Goal: Task Accomplishment & Management: Complete application form

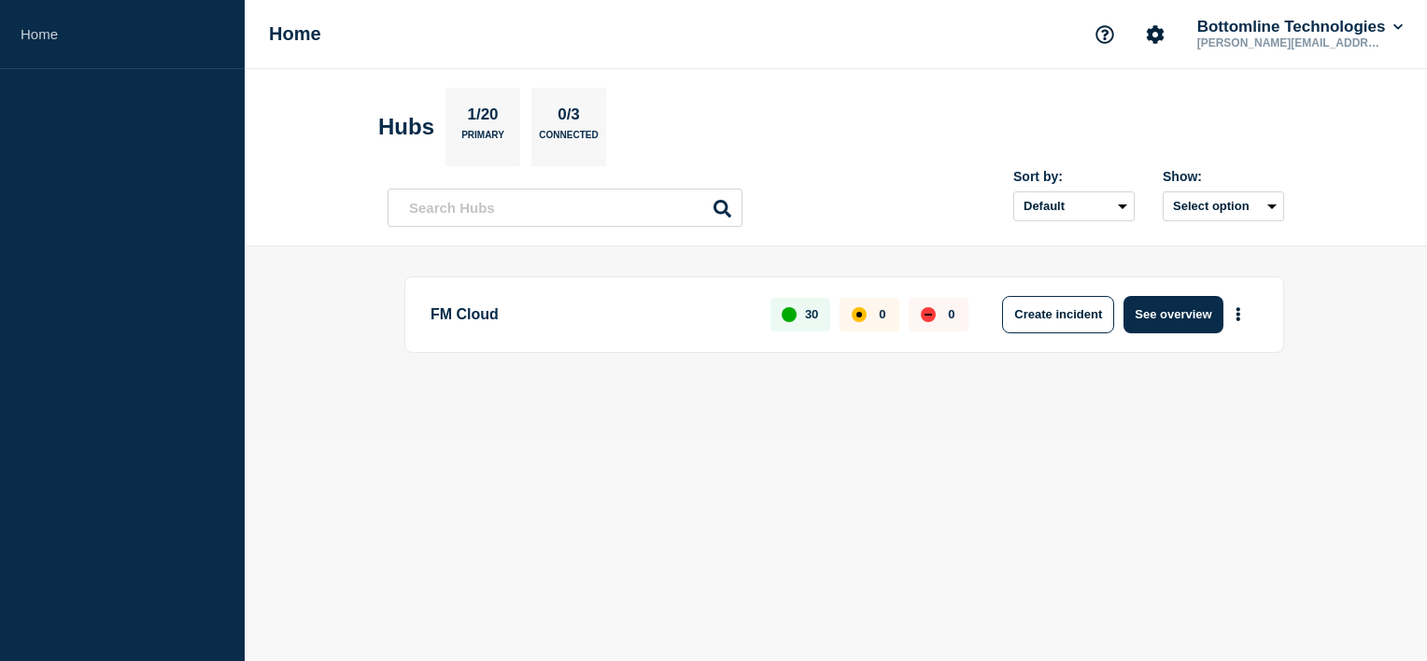
click at [1152, 292] on div "FM Cloud 30 0 0 Create incident See overview" at bounding box center [844, 314] width 880 height 77
click at [1153, 314] on button "See overview" at bounding box center [1173, 314] width 99 height 37
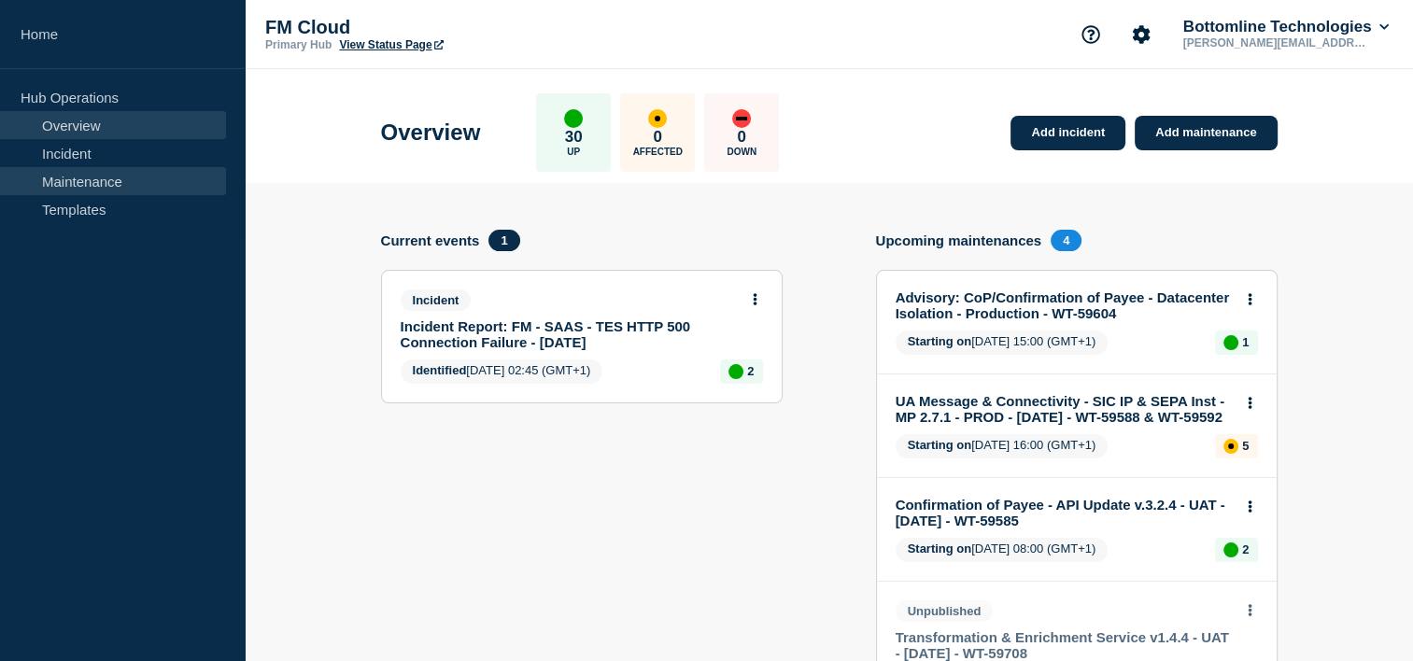
click at [101, 176] on link "Maintenance" at bounding box center [113, 181] width 226 height 28
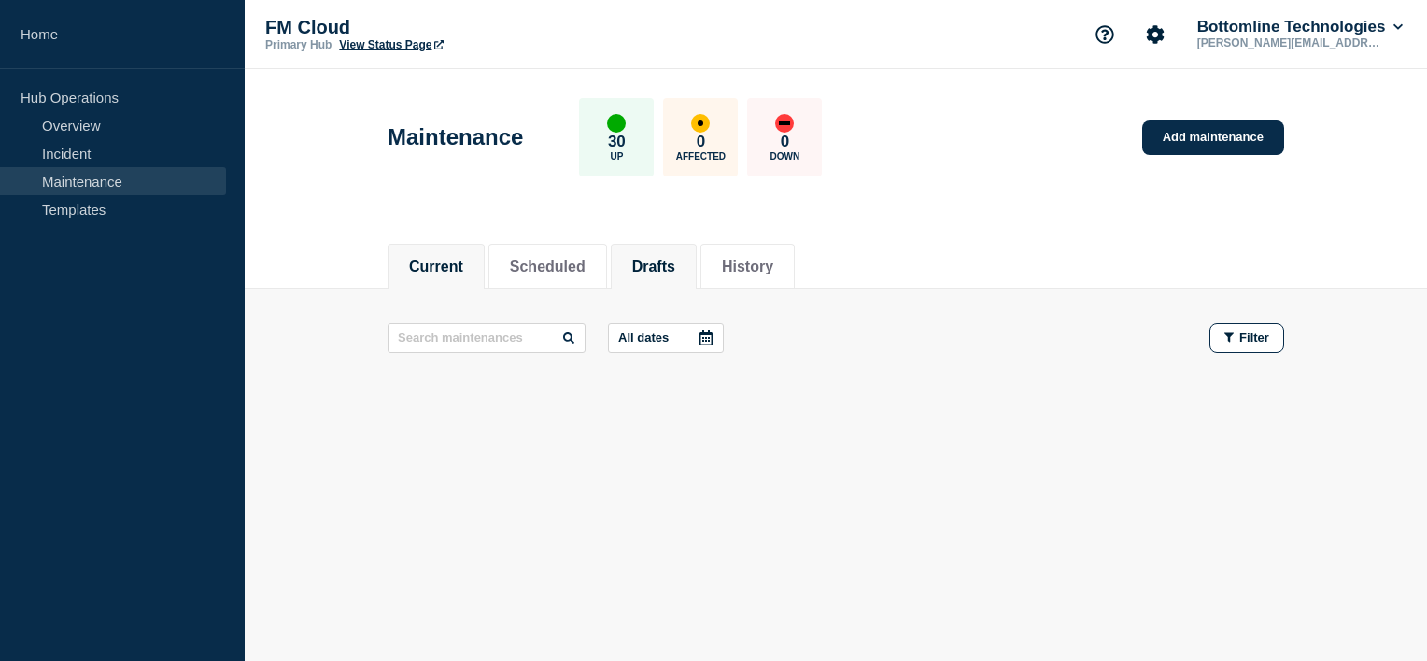
click at [661, 269] on button "Drafts" at bounding box center [653, 267] width 43 height 17
click at [531, 269] on button "Scheduled" at bounding box center [548, 267] width 76 height 17
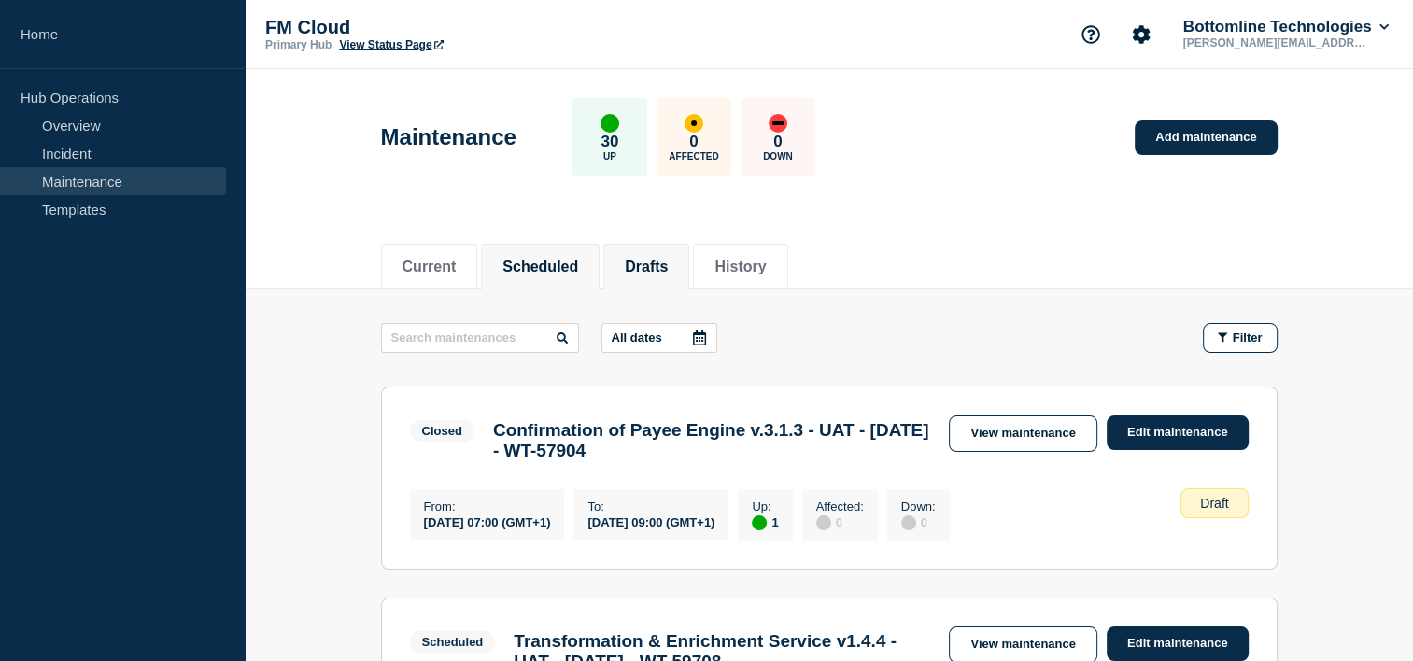
click at [531, 269] on button "Scheduled" at bounding box center [540, 267] width 76 height 17
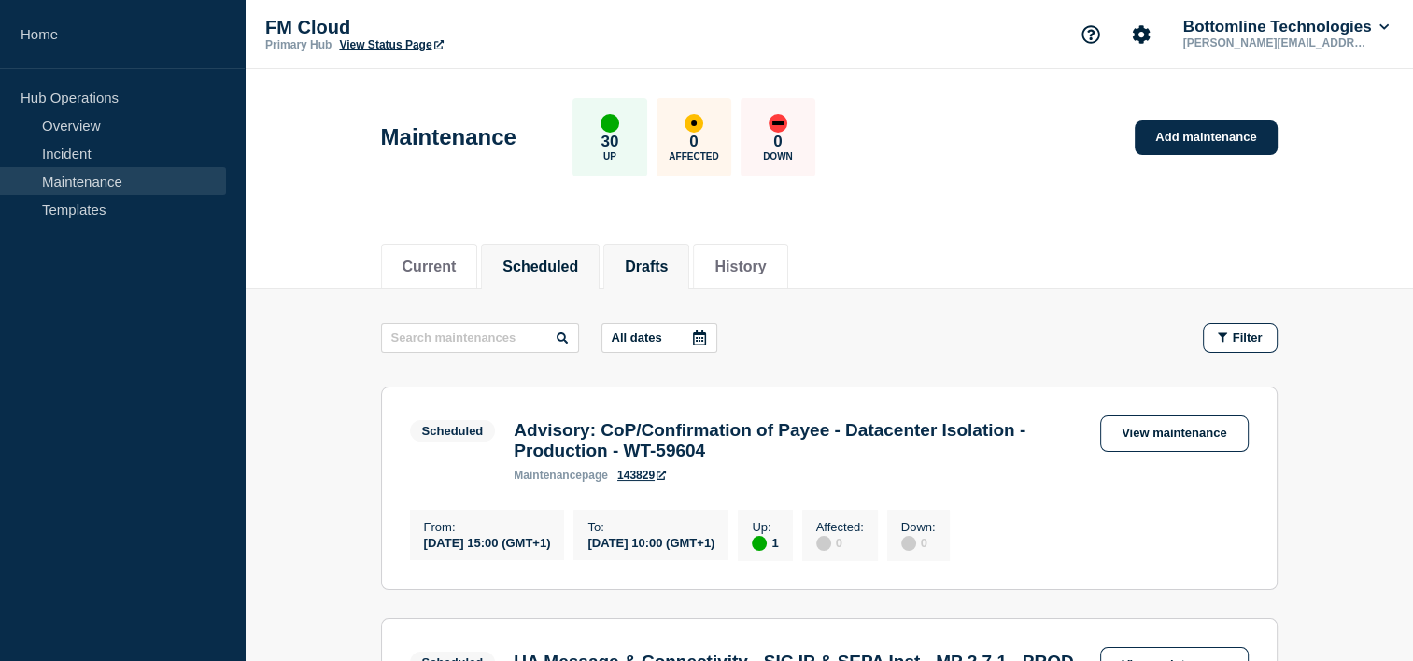
click at [650, 282] on li "Drafts" at bounding box center [646, 267] width 86 height 46
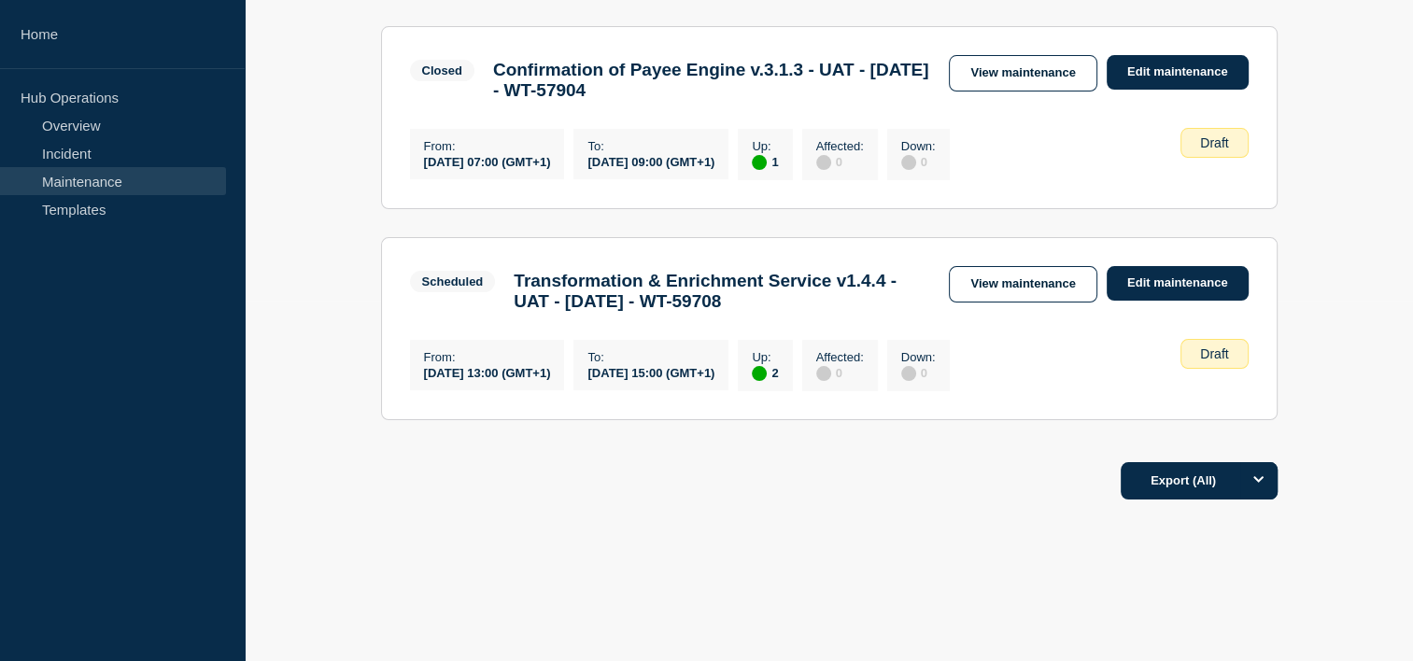
scroll to position [361, 0]
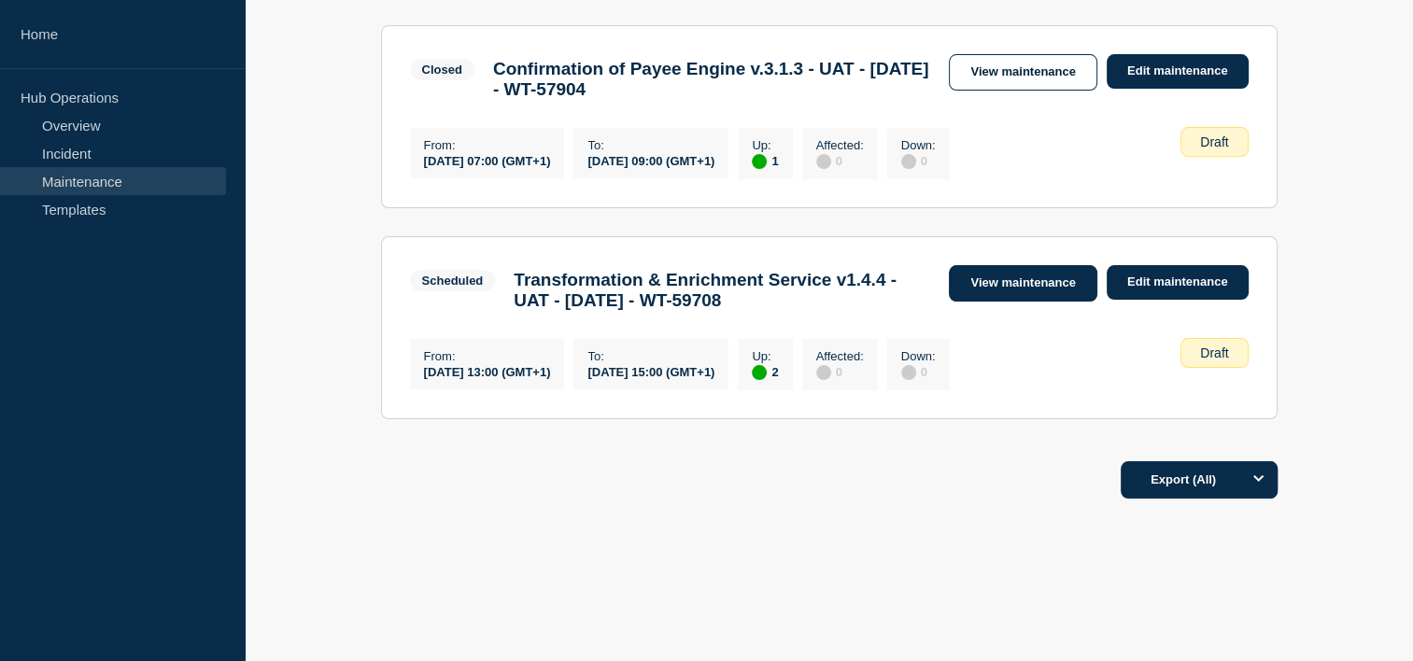
click at [1035, 291] on link "View maintenance" at bounding box center [1023, 283] width 148 height 36
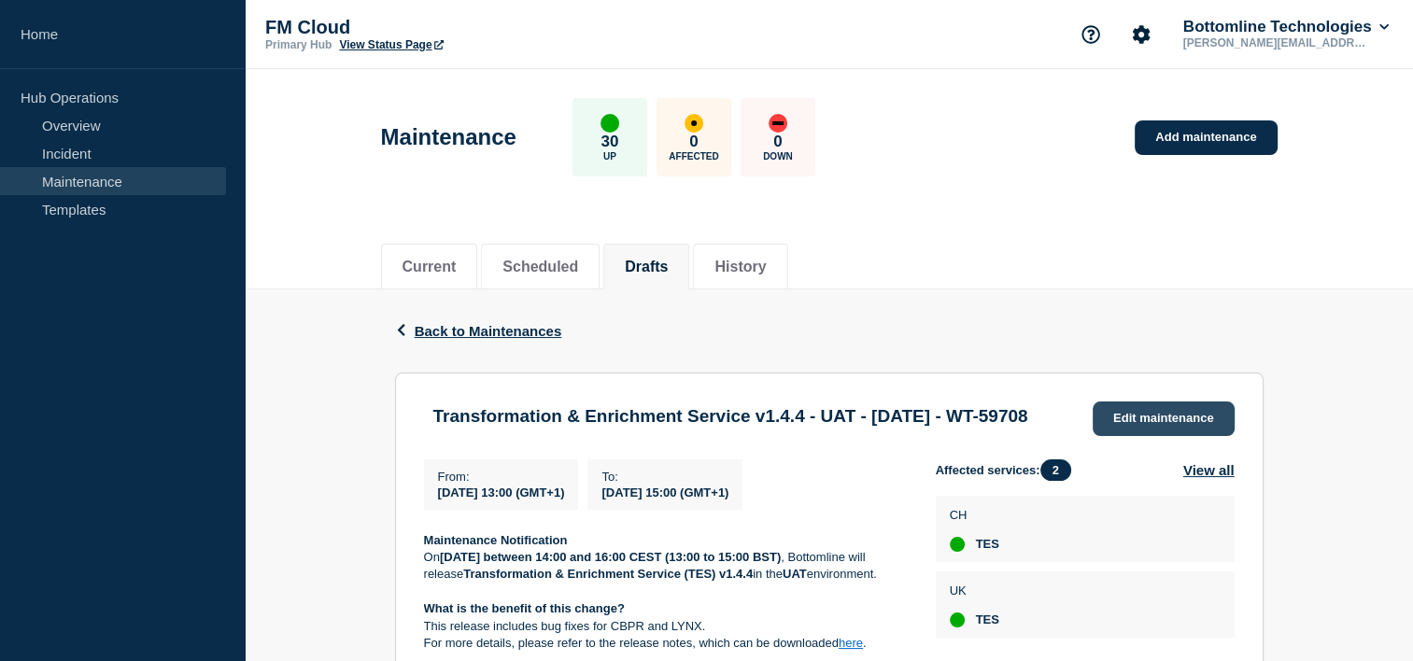
click at [1159, 409] on link "Edit maintenance" at bounding box center [1164, 419] width 142 height 35
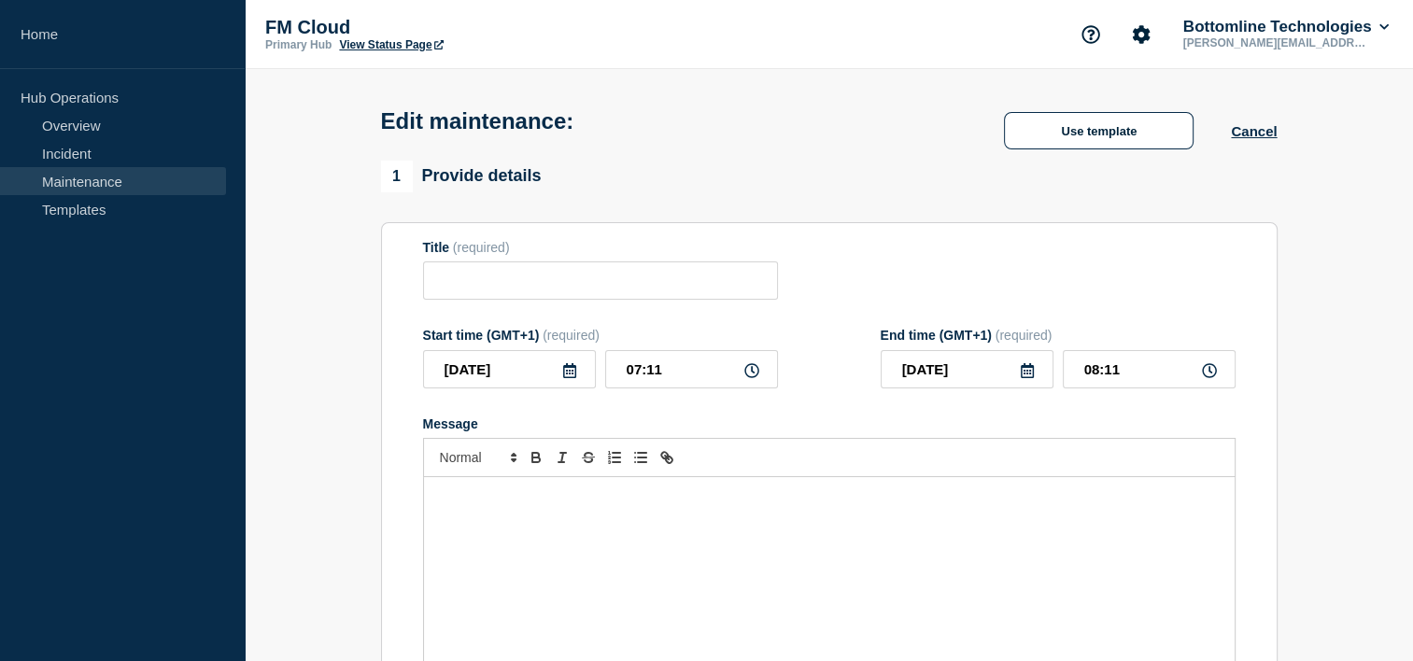
type input "Transformation & Enrichment Service v1.4.4 - UAT - [DATE] - WT-59708"
type input "[DATE]"
type input "13:00"
type input "[DATE]"
type input "15:00"
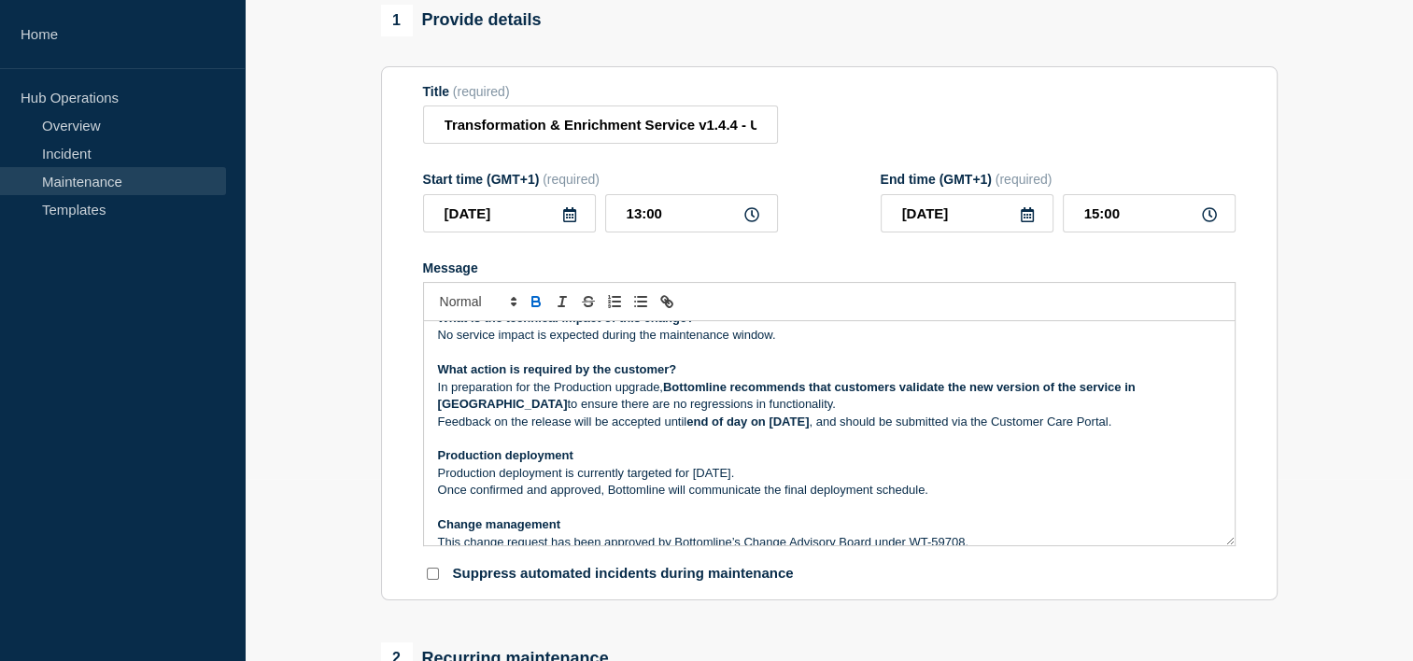
scroll to position [163, 0]
click at [801, 479] on p "Production deployment is currently targeted for [DATE]." at bounding box center [829, 471] width 783 height 17
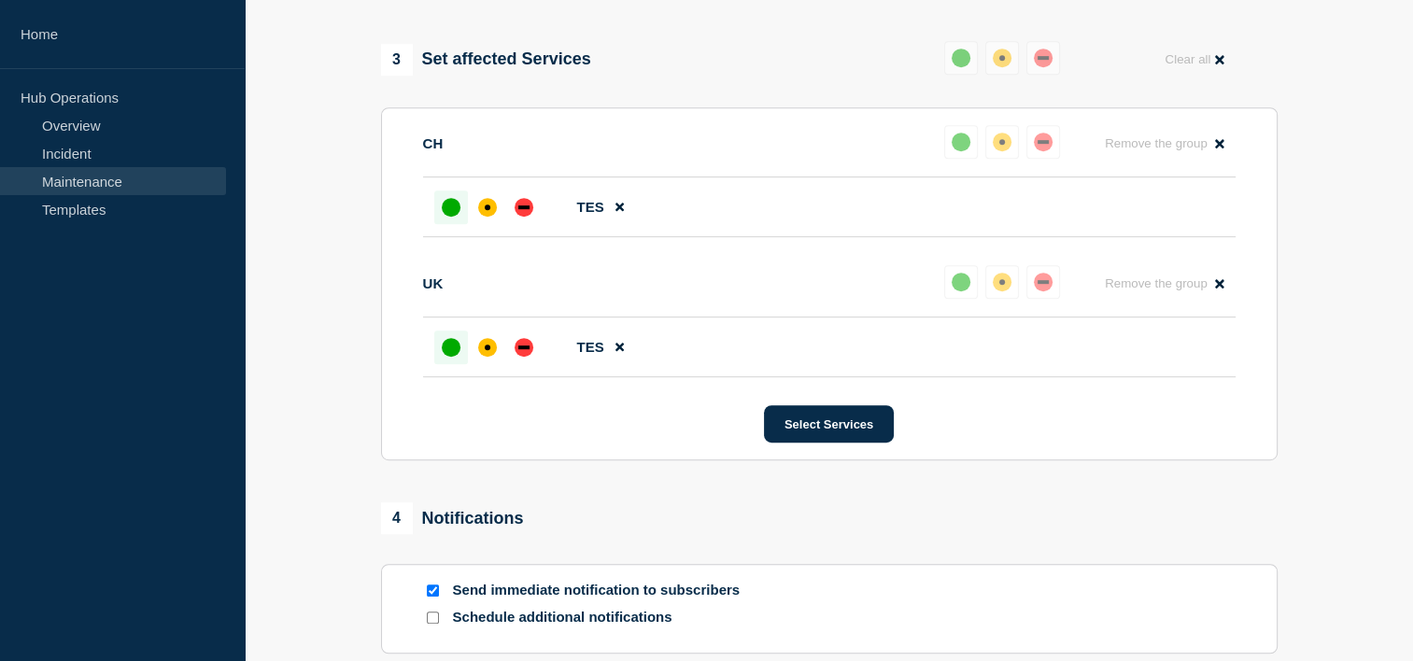
scroll to position [1151, 0]
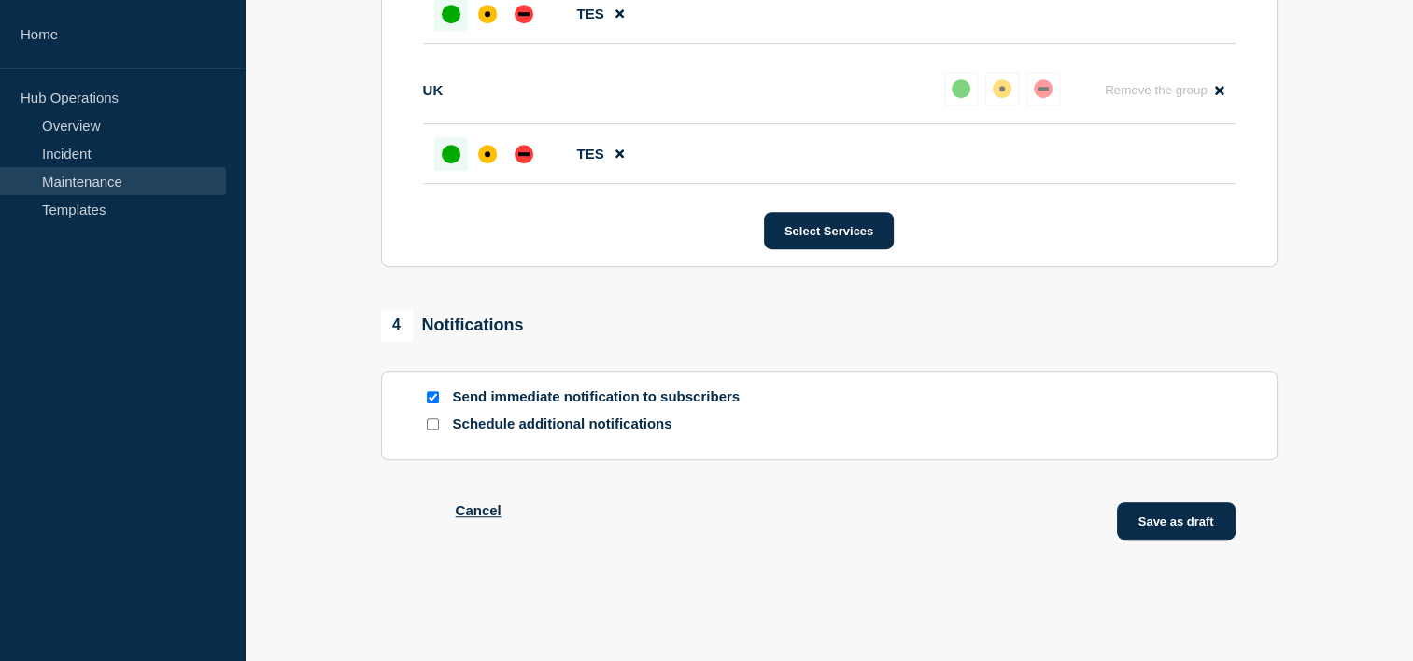
click at [1178, 514] on button "Save as draft" at bounding box center [1176, 520] width 119 height 37
